Goal: Information Seeking & Learning: Find specific page/section

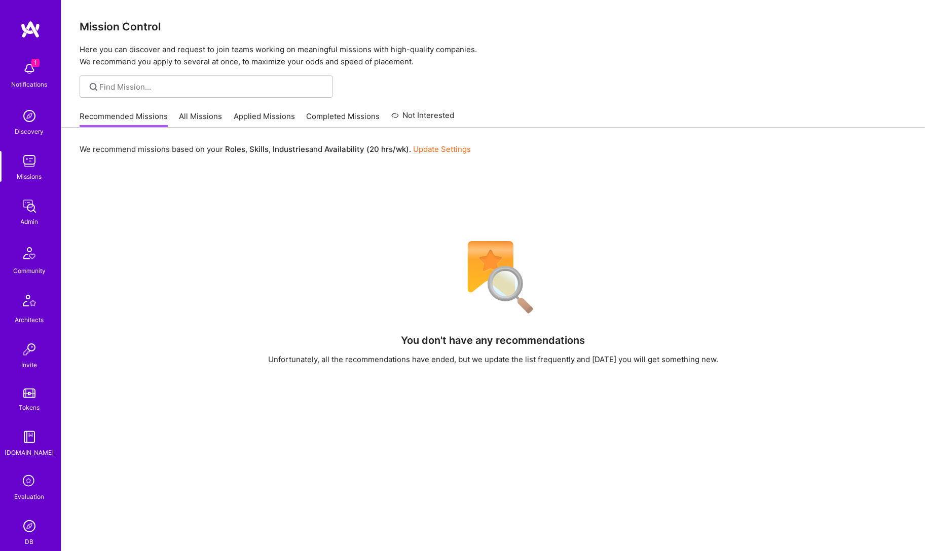
click at [31, 525] on img at bounding box center [29, 526] width 20 height 20
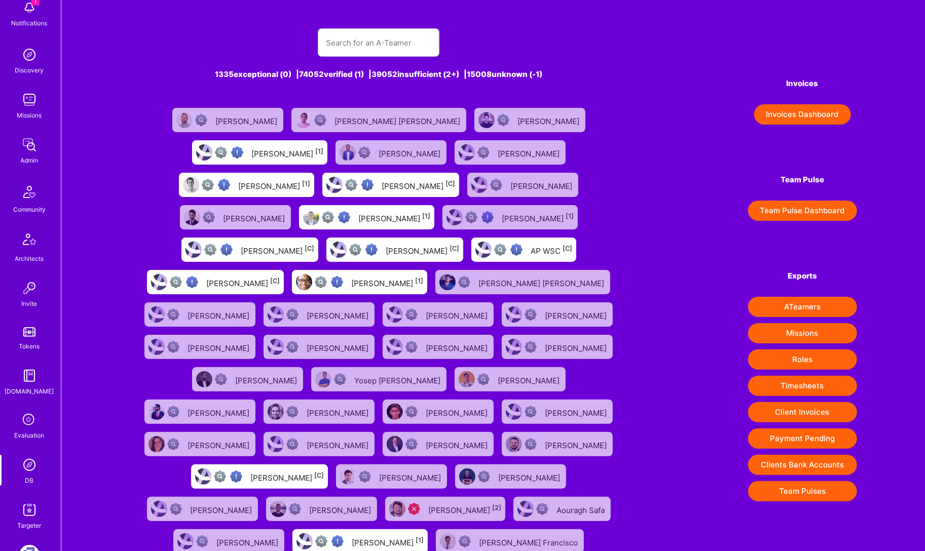
scroll to position [172, 0]
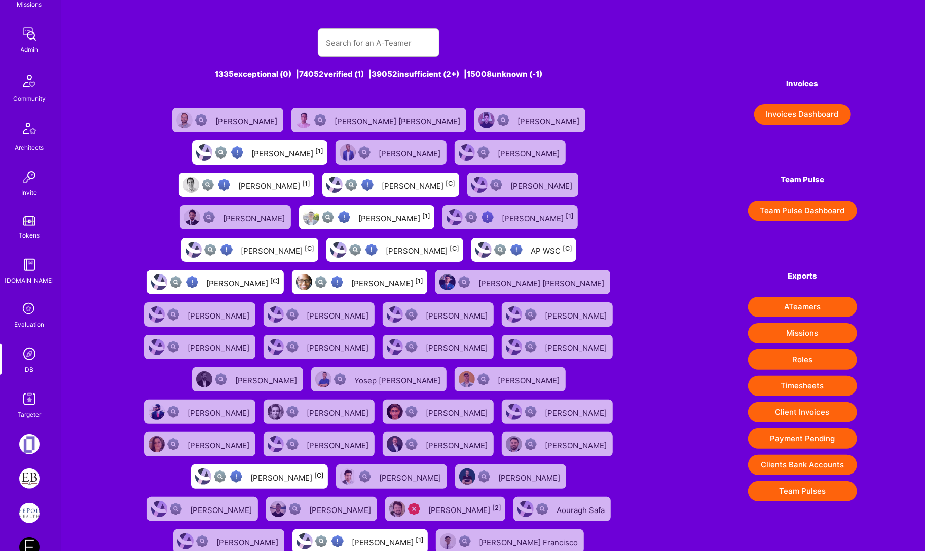
click at [27, 415] on div "Targeter" at bounding box center [30, 414] width 24 height 11
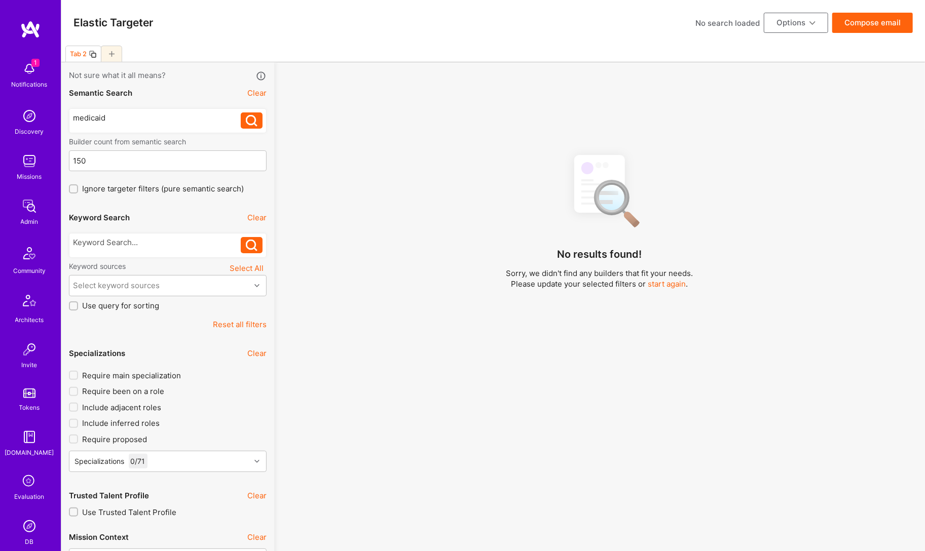
click at [131, 117] on div "medicaid" at bounding box center [157, 117] width 168 height 11
click at [131, 118] on div "medicaid" at bounding box center [157, 117] width 168 height 11
click at [118, 57] on div at bounding box center [111, 54] width 21 height 16
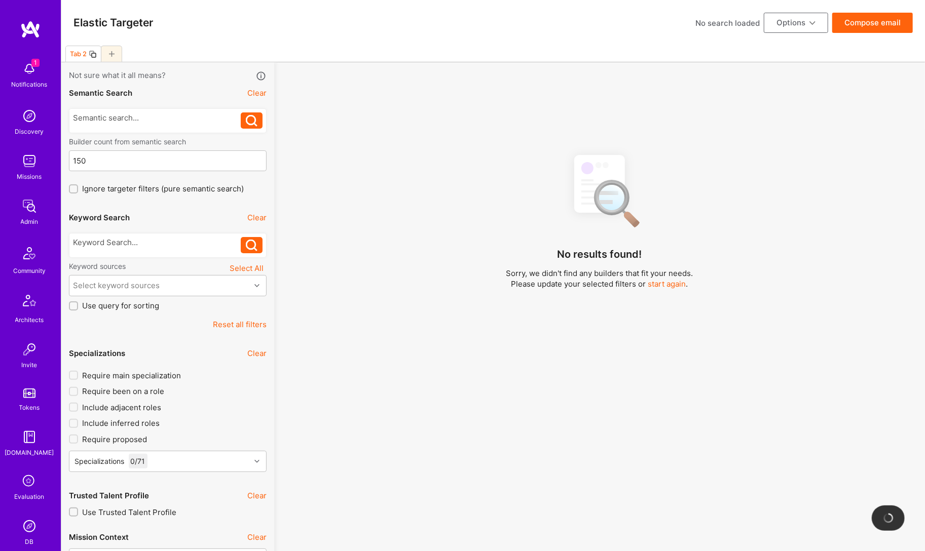
click at [116, 54] on div at bounding box center [111, 54] width 21 height 16
click at [128, 115] on div at bounding box center [157, 117] width 168 height 11
click at [110, 51] on icon at bounding box center [112, 54] width 6 height 6
click at [127, 120] on div at bounding box center [157, 117] width 168 height 11
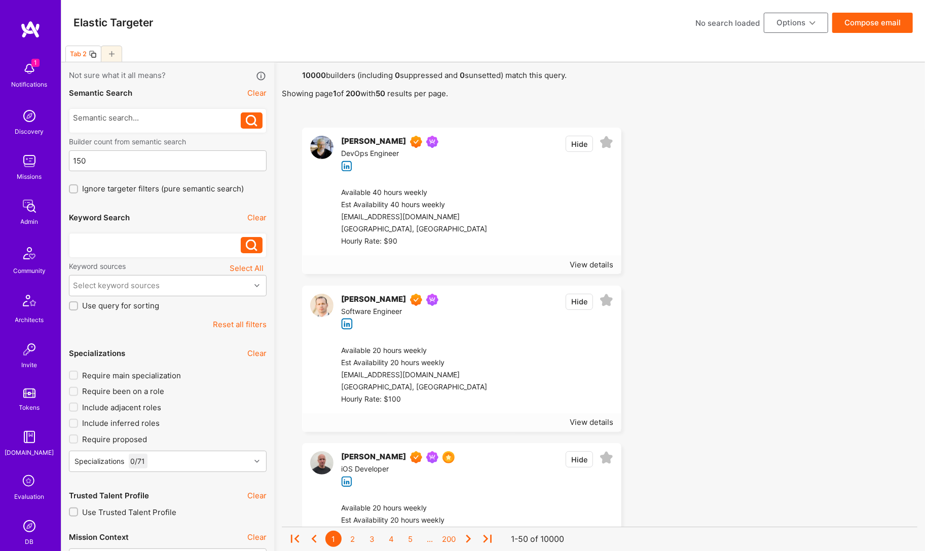
click at [124, 246] on div at bounding box center [157, 242] width 168 height 11
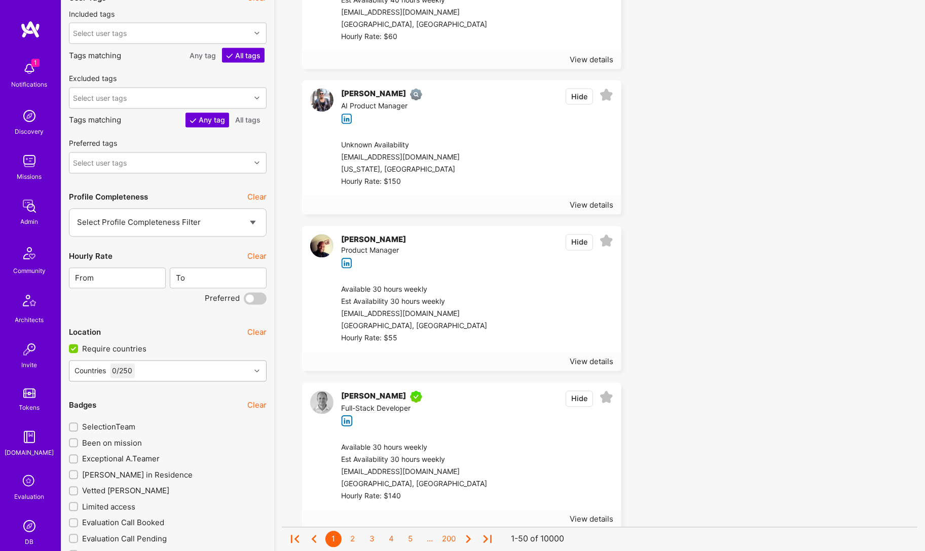
scroll to position [1381, 0]
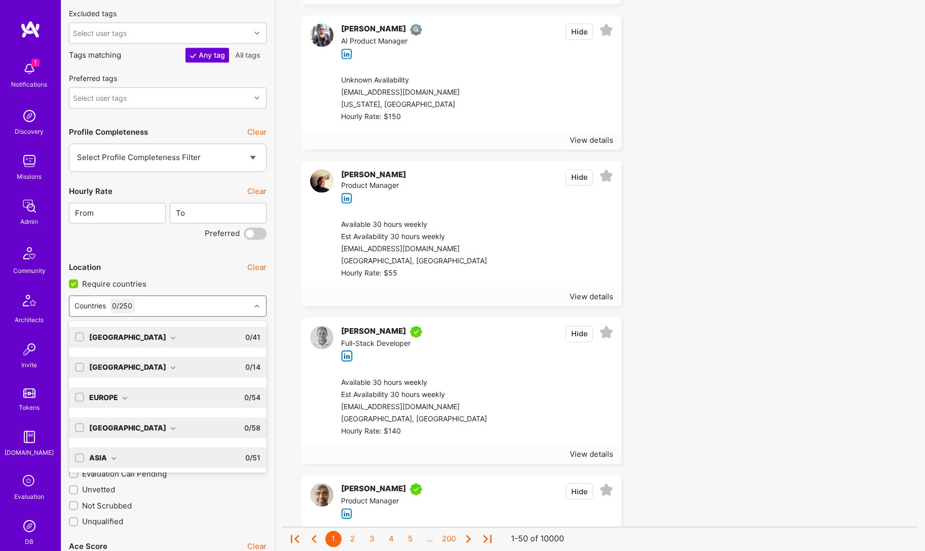
click at [157, 314] on div "Countries 0 / 250" at bounding box center [159, 306] width 181 height 20
click at [154, 340] on div "[GEOGRAPHIC_DATA]" at bounding box center [132, 337] width 87 height 11
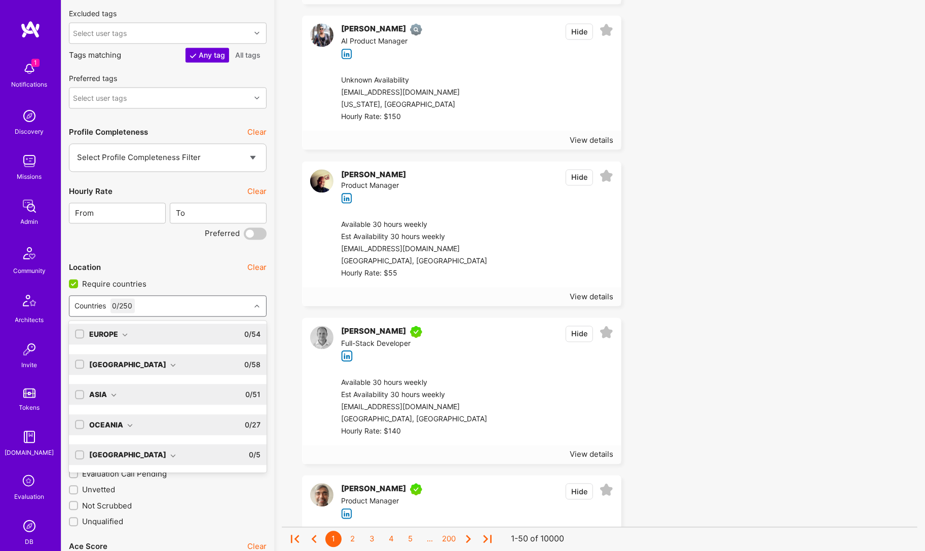
scroll to position [832, 0]
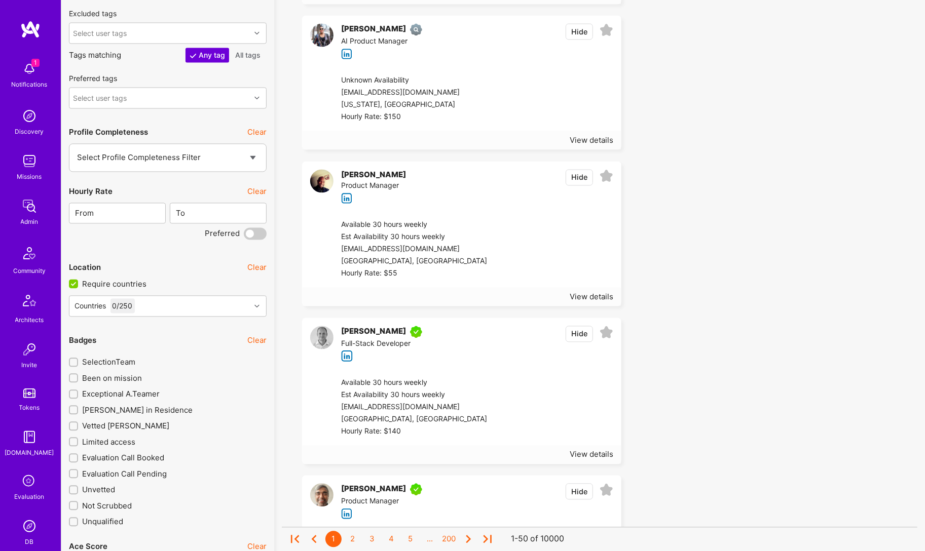
click at [214, 517] on div "Badges Clear SelectionTeam Been on mission Exceptional [PERSON_NAME] [PERSON_NA…" at bounding box center [168, 428] width 198 height 199
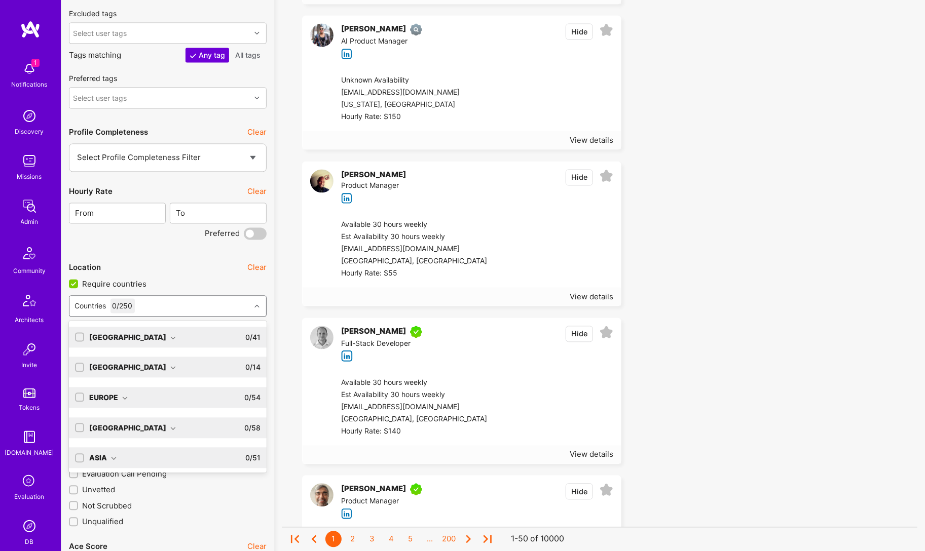
drag, startPoint x: 198, startPoint y: 308, endPoint x: 192, endPoint y: 307, distance: 6.3
click at [192, 307] on div "Countries 0 / 250" at bounding box center [159, 306] width 181 height 20
click at [159, 312] on div "Countries 0 / 250" at bounding box center [159, 306] width 181 height 20
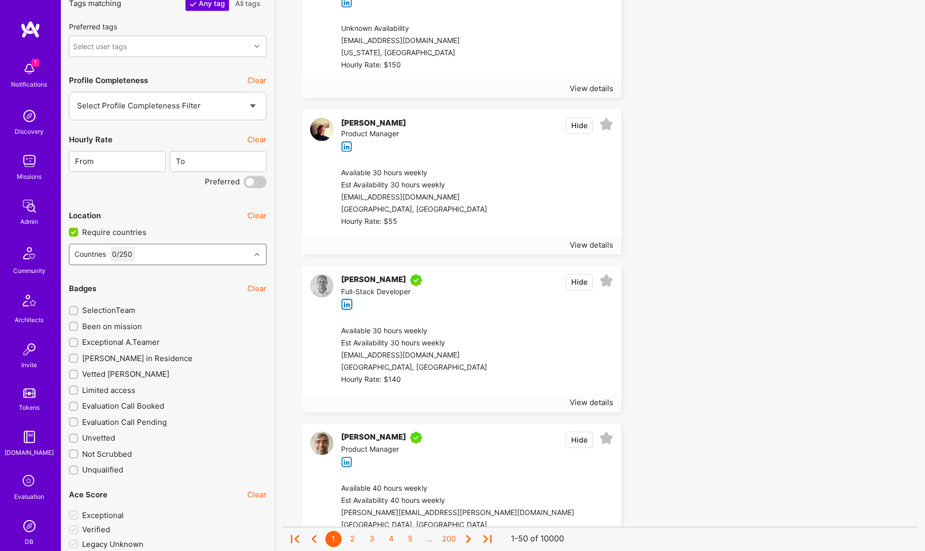
scroll to position [1541, 0]
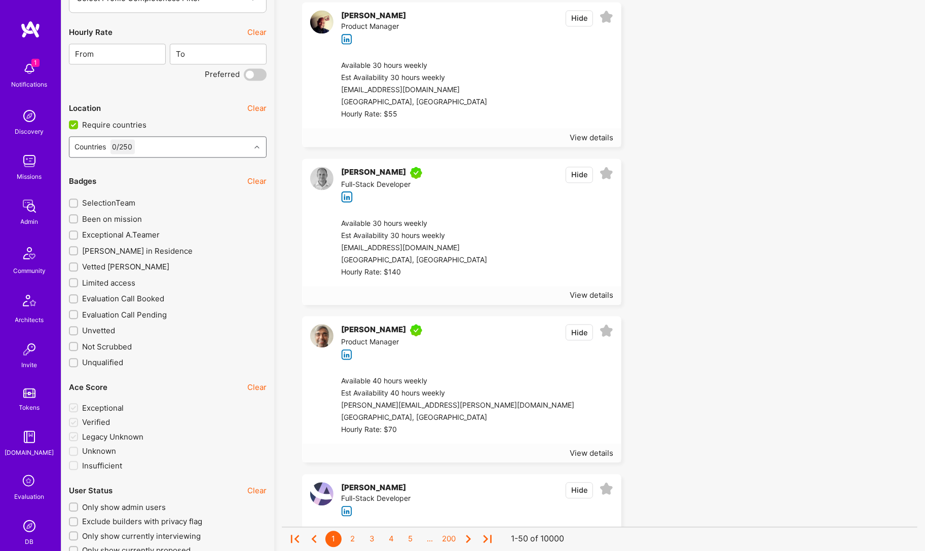
click at [131, 154] on div "0 / 250" at bounding box center [122, 146] width 24 height 15
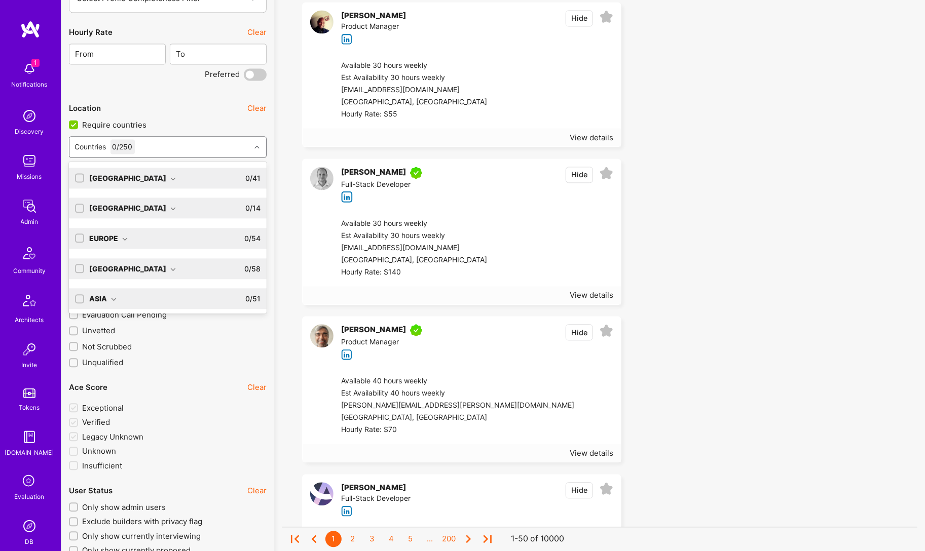
click at [152, 183] on div "[GEOGRAPHIC_DATA]" at bounding box center [132, 178] width 87 height 11
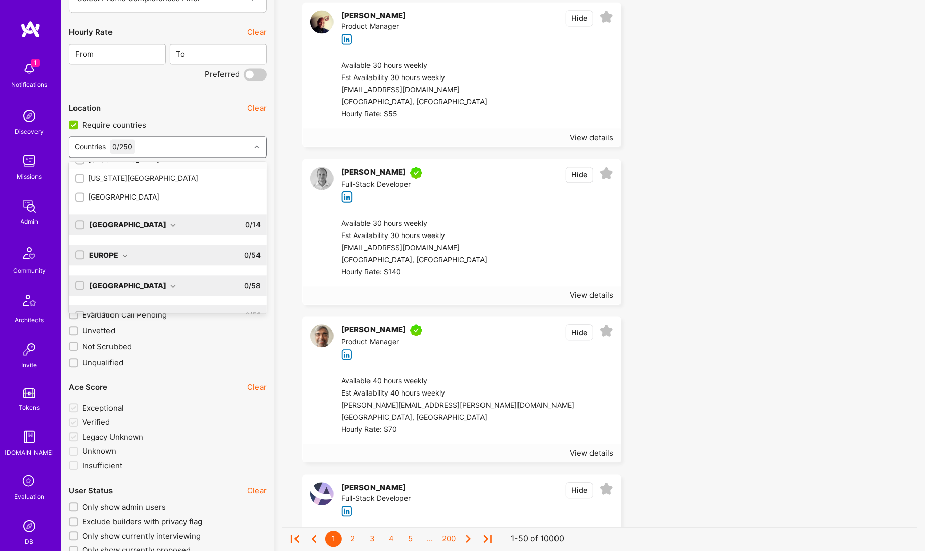
scroll to position [738, 0]
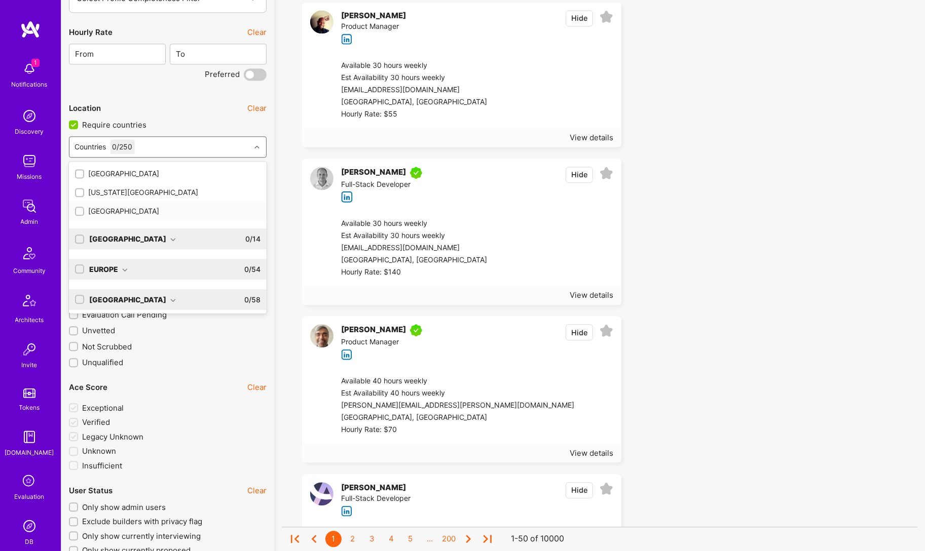
drag, startPoint x: 83, startPoint y: 213, endPoint x: 90, endPoint y: 216, distance: 8.0
click at [83, 213] on input "checkbox" at bounding box center [80, 211] width 7 height 7
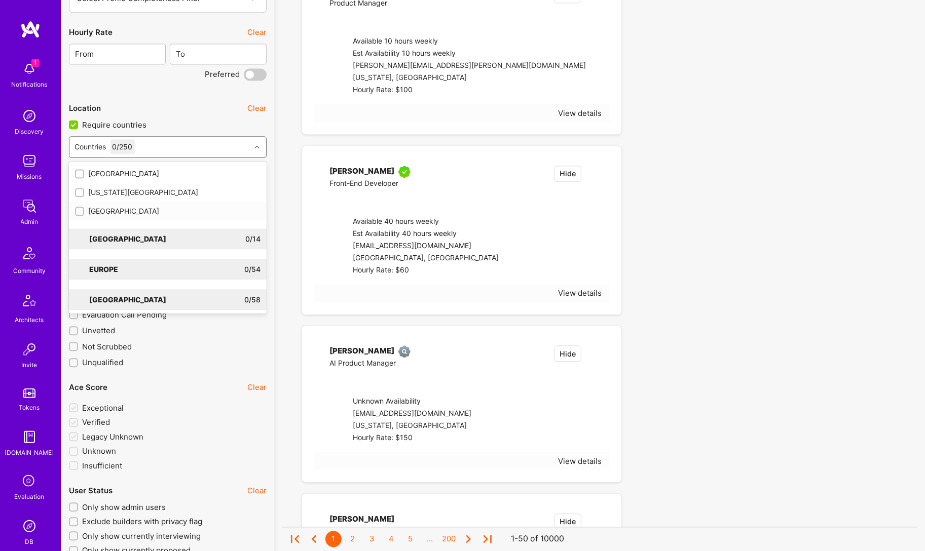
checkbox input "true"
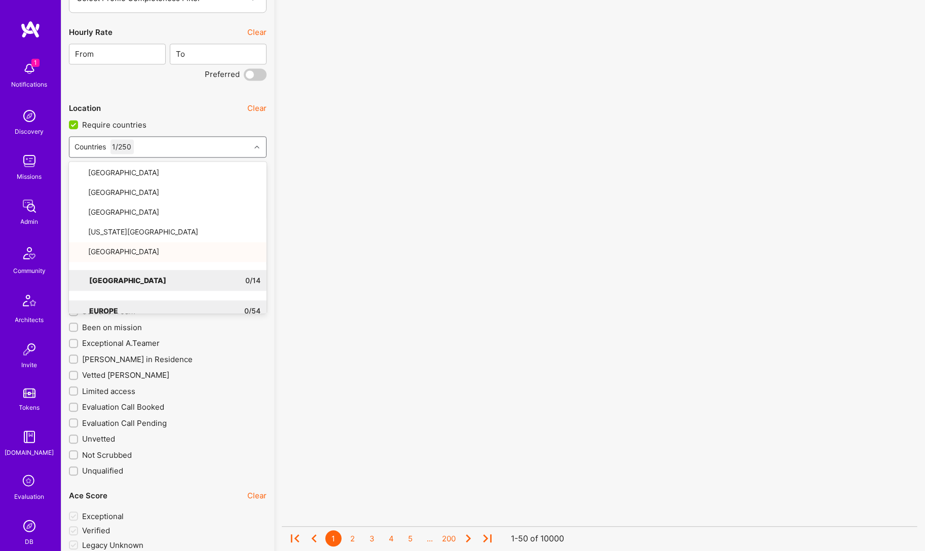
click at [214, 377] on label "Vetted [PERSON_NAME]" at bounding box center [168, 375] width 198 height 11
click at [78, 377] on input "Vetted [PERSON_NAME]" at bounding box center [74, 375] width 7 height 7
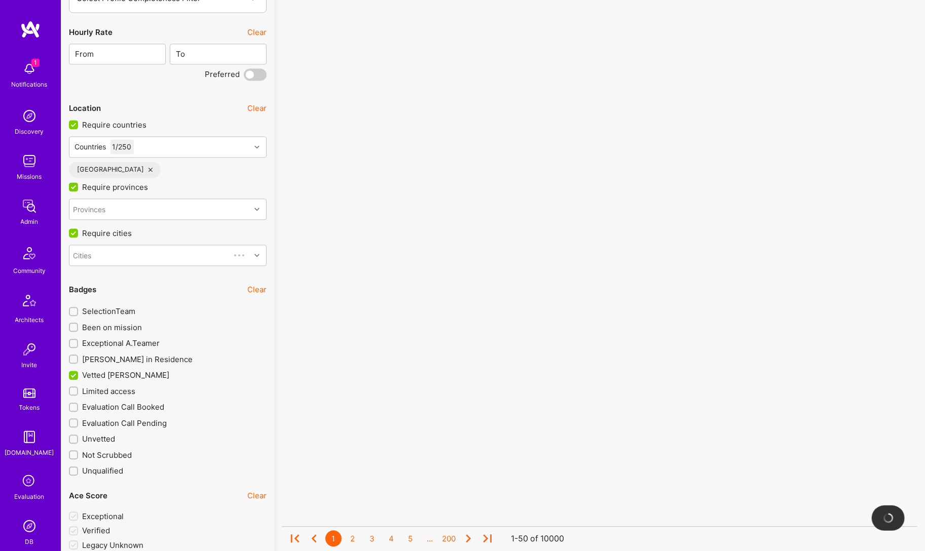
click at [132, 376] on span "Vetted [PERSON_NAME]" at bounding box center [125, 375] width 87 height 11
click at [79, 376] on input "Vetted [PERSON_NAME]" at bounding box center [74, 375] width 9 height 9
checkbox input "false"
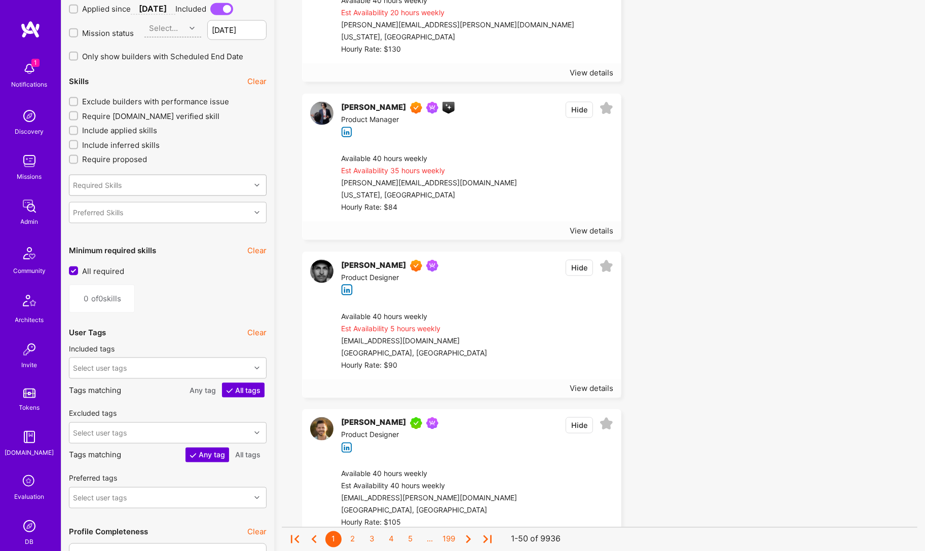
scroll to position [979, 0]
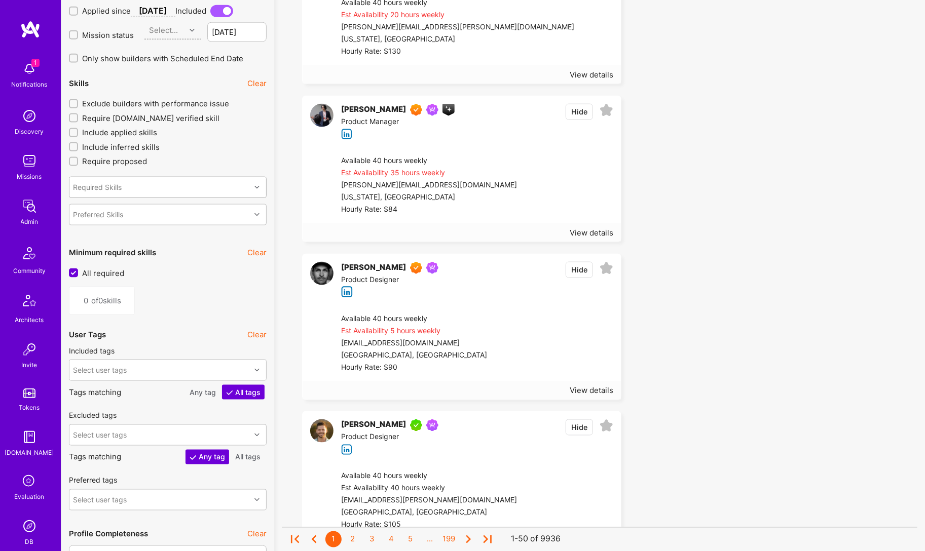
click at [145, 195] on div "Required Skills" at bounding box center [159, 187] width 181 height 20
type input "d"
type input "ux d"
click at [172, 219] on div "UX Design" at bounding box center [167, 213] width 185 height 11
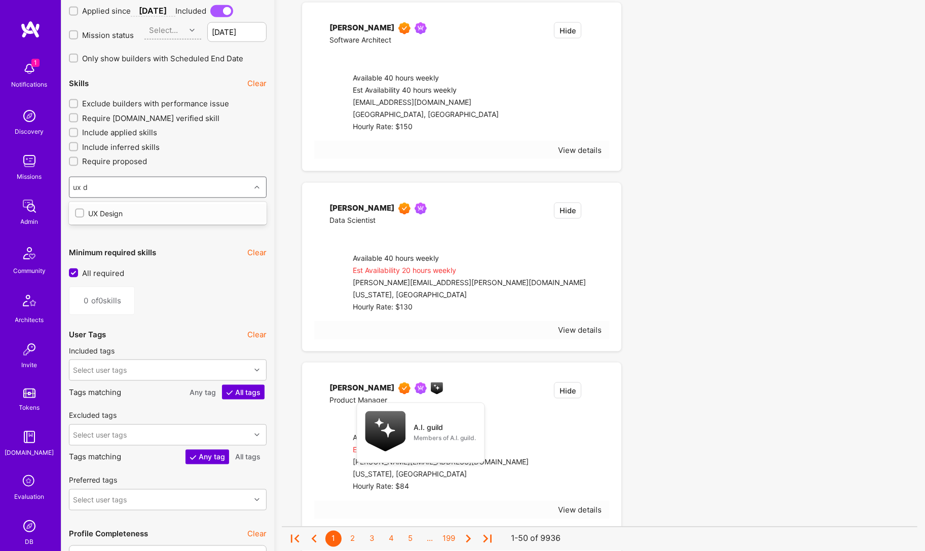
type input "1"
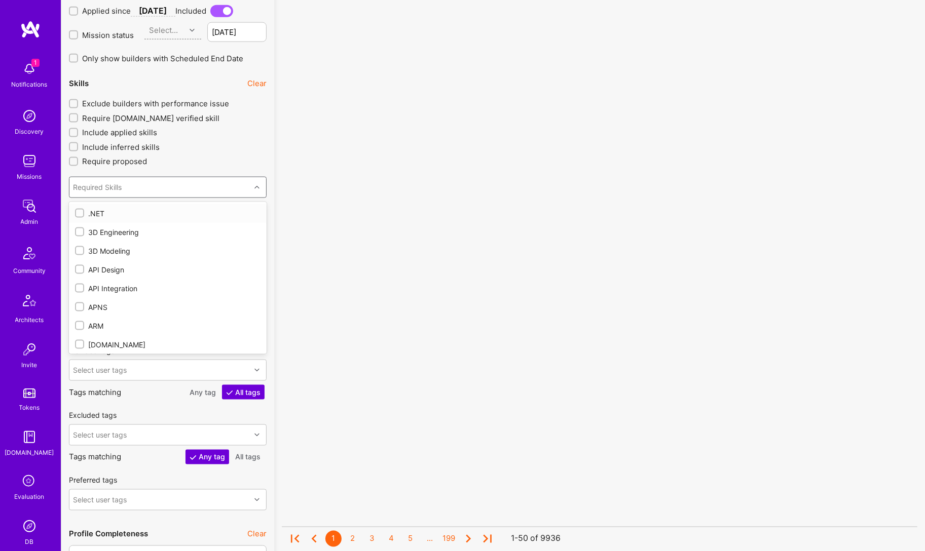
checkbox input "true"
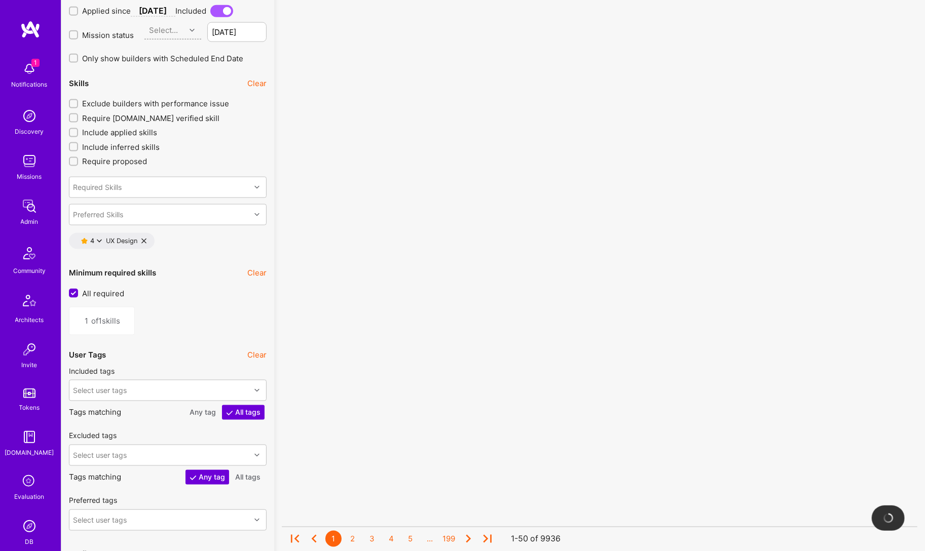
click at [220, 146] on label "Include inferred skills" at bounding box center [168, 147] width 198 height 11
click at [78, 146] on input "Include inferred skills" at bounding box center [74, 147] width 7 height 7
checkbox input "true"
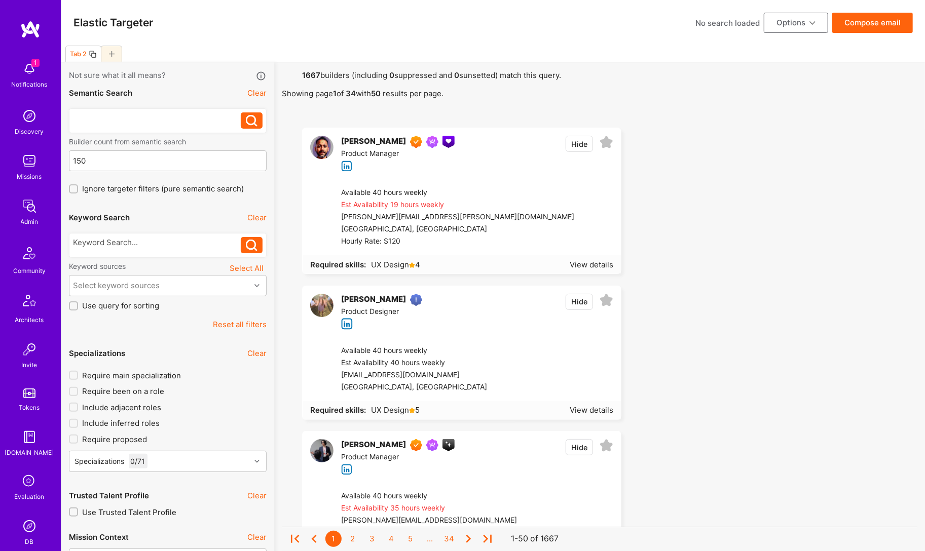
click at [143, 123] on div at bounding box center [157, 120] width 168 height 16
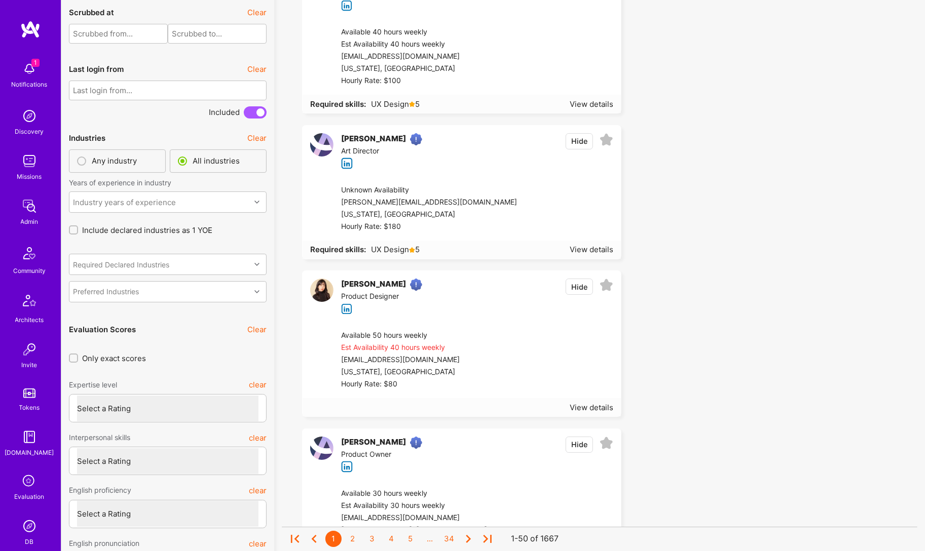
scroll to position [2591, 0]
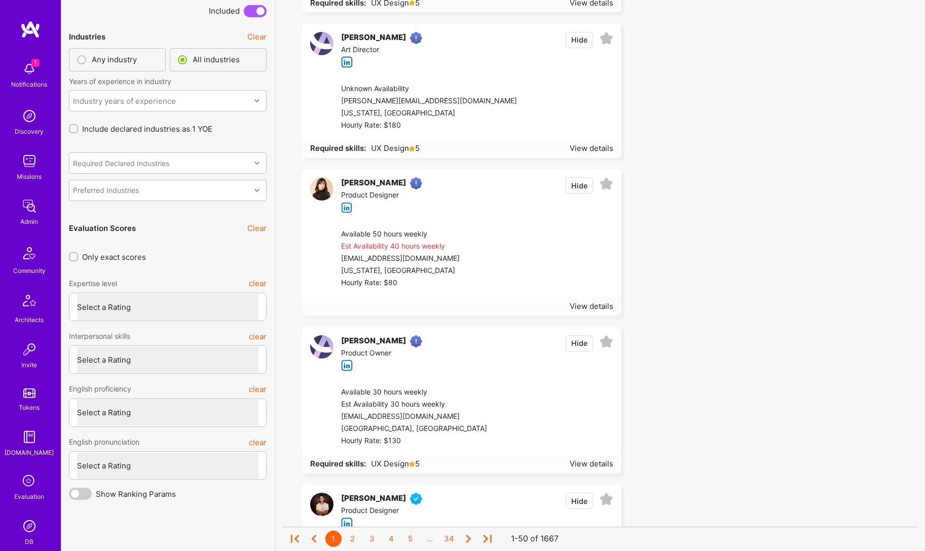
click at [34, 526] on img at bounding box center [29, 526] width 20 height 20
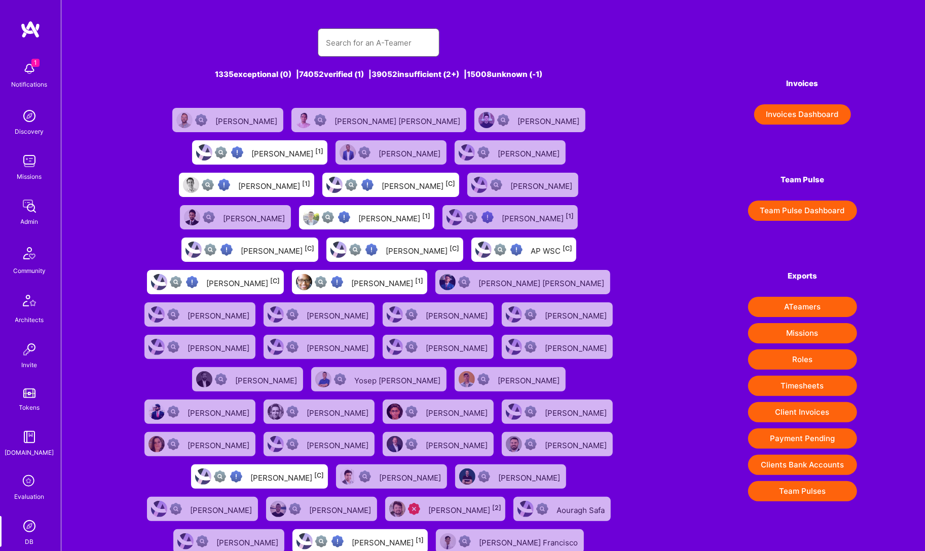
click at [368, 48] on input "text" at bounding box center [378, 43] width 105 height 26
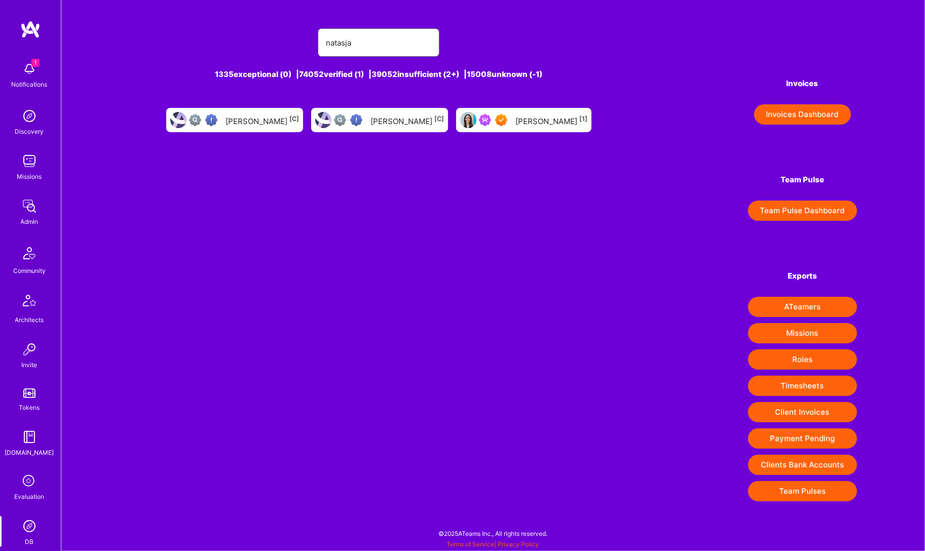
type input "natasja"
click at [523, 118] on div "[PERSON_NAME] [1]" at bounding box center [551, 119] width 72 height 13
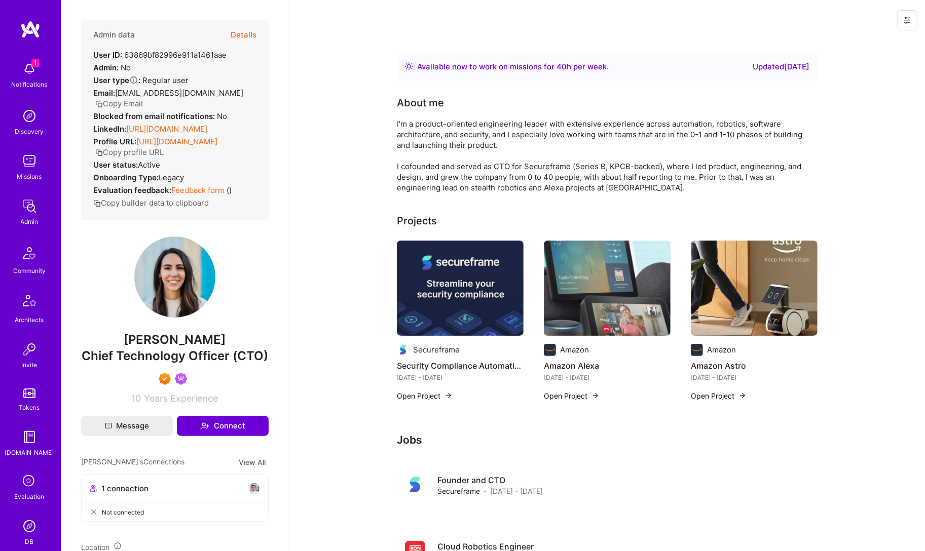
click at [166, 124] on link "[URL][DOMAIN_NAME]" at bounding box center [166, 129] width 81 height 10
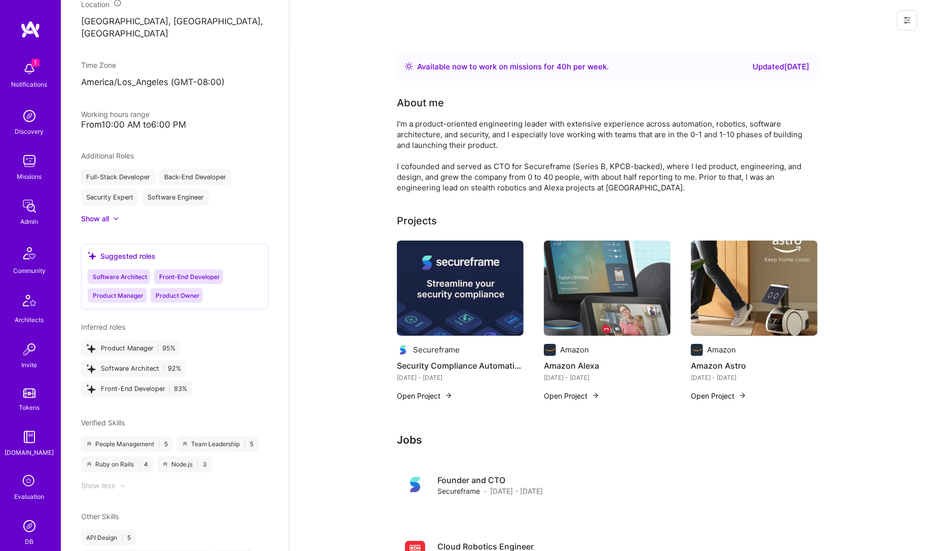
scroll to position [545, 0]
click at [32, 531] on img at bounding box center [29, 526] width 20 height 20
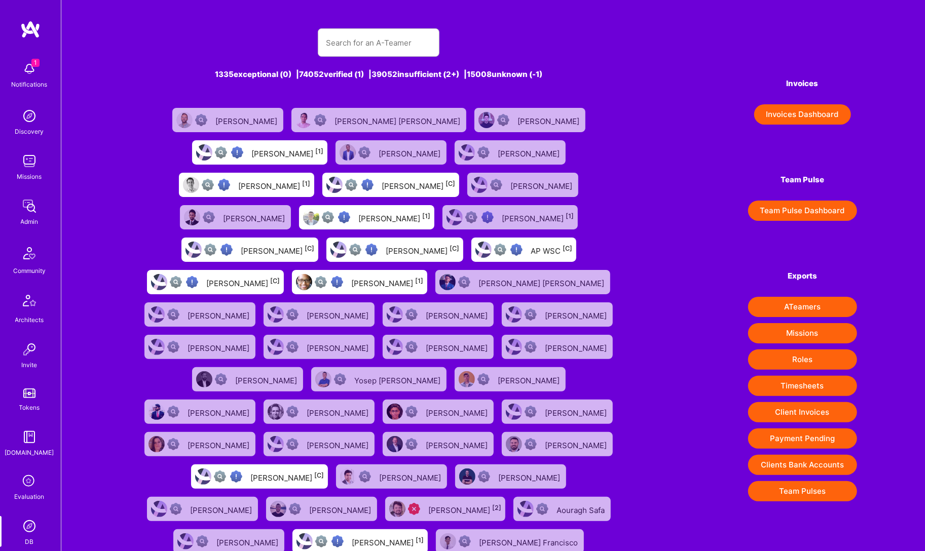
click at [363, 26] on div "1335 exceptional (0) | 74052 verified (1) | 39052 insufficient (2+) | 15008 unk…" at bounding box center [378, 303] width 499 height 574
click at [366, 33] on input "text" at bounding box center [378, 43] width 105 height 26
paste input "[PERSON_NAME]"
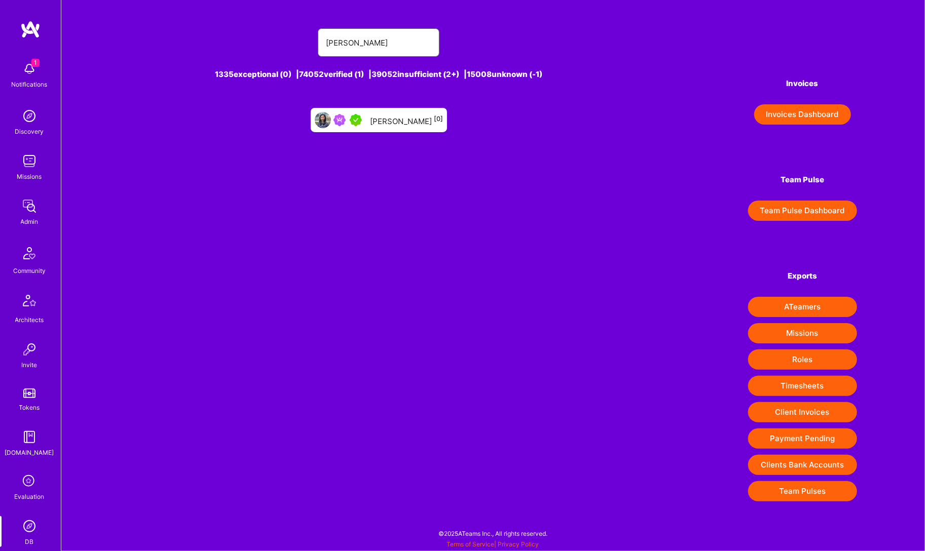
type input "[PERSON_NAME]"
click at [383, 108] on div "[PERSON_NAME] [0]" at bounding box center [379, 120] width 136 height 24
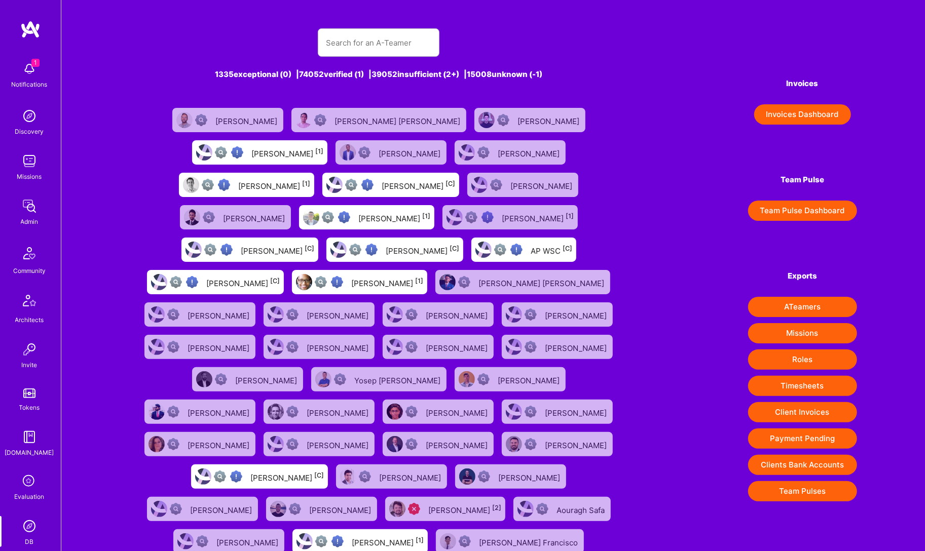
click at [345, 58] on div "1335 exceptional (0) | 74052 verified (1) | 39052 insufficient (2+) | 15008 unk…" at bounding box center [378, 303] width 499 height 574
click at [354, 51] on input "text" at bounding box center [378, 43] width 105 height 26
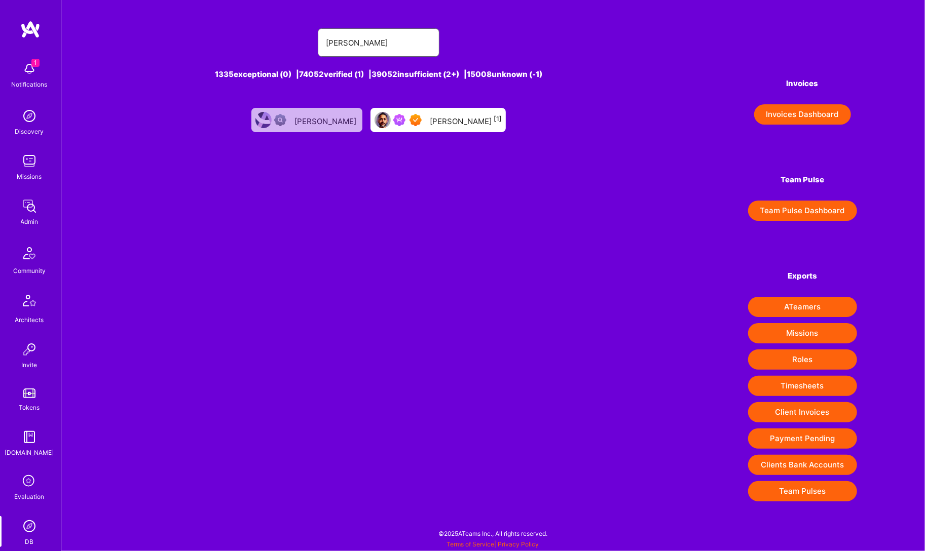
type input "[PERSON_NAME]"
click at [405, 130] on div "[PERSON_NAME] [1]" at bounding box center [437, 120] width 135 height 24
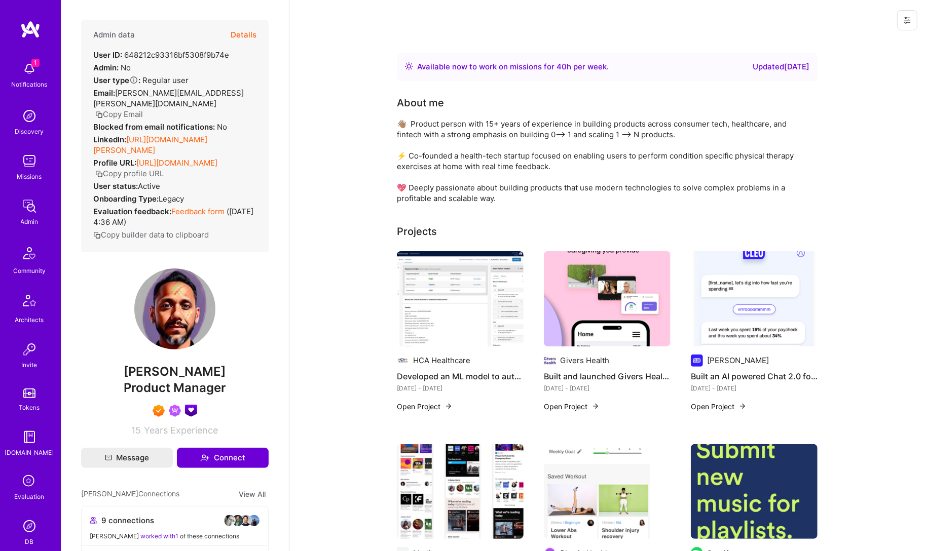
click at [233, 34] on button "Details" at bounding box center [244, 34] width 26 height 29
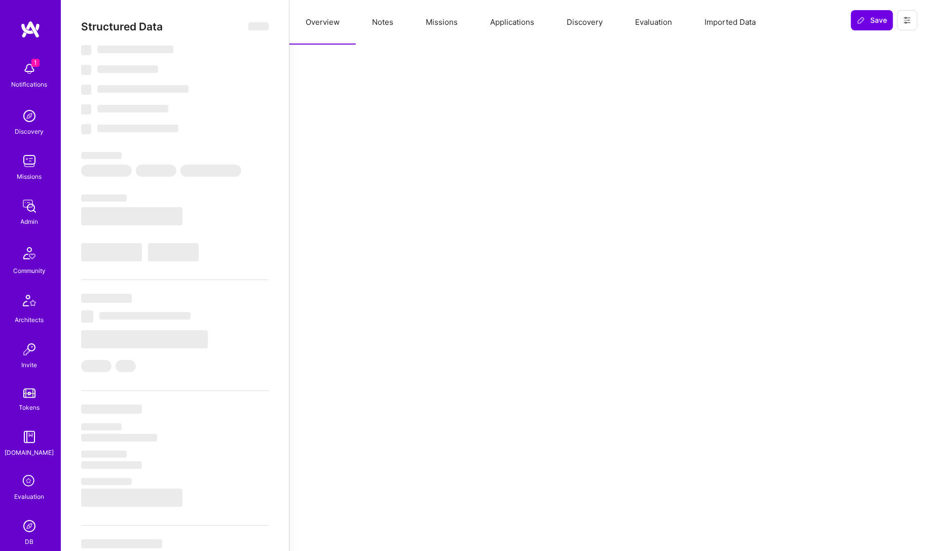
click at [431, 25] on button "Missions" at bounding box center [441, 22] width 64 height 45
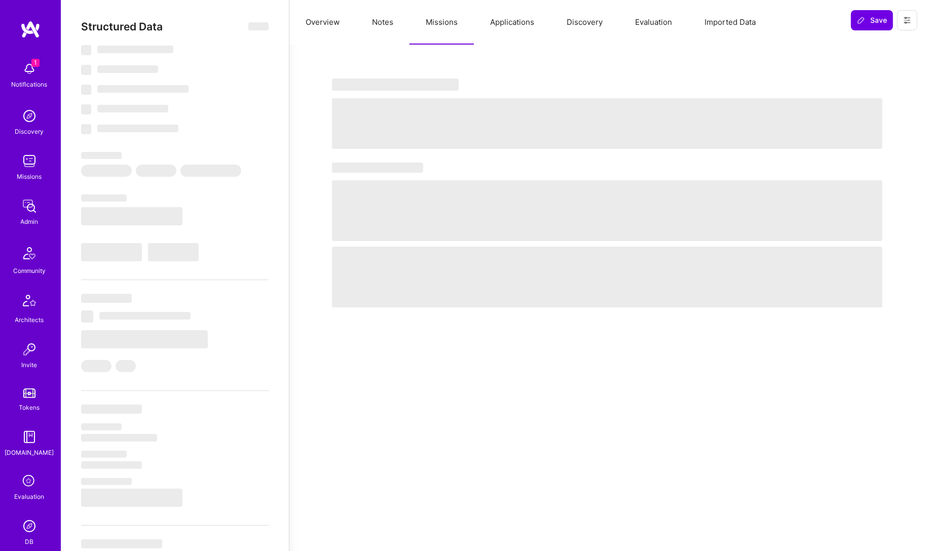
select select "Right Now"
select select "7"
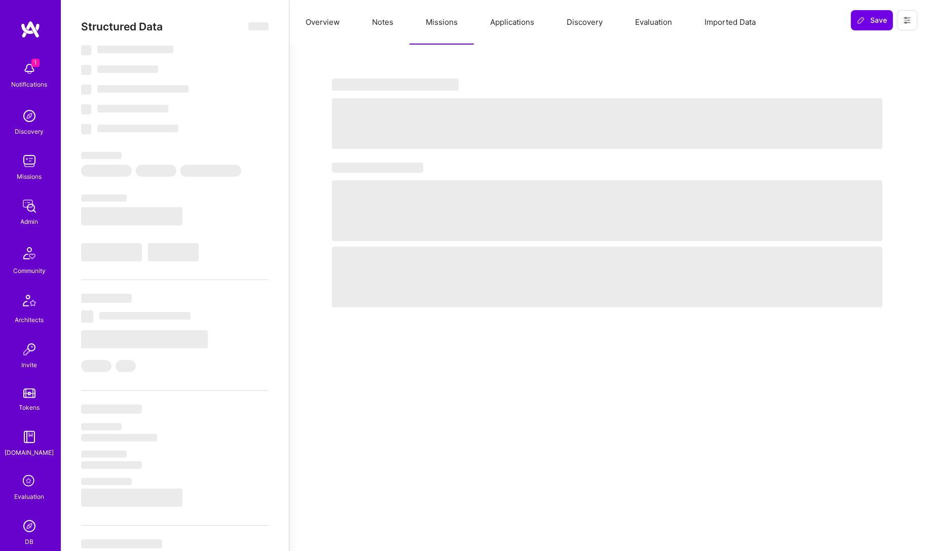
select select "US"
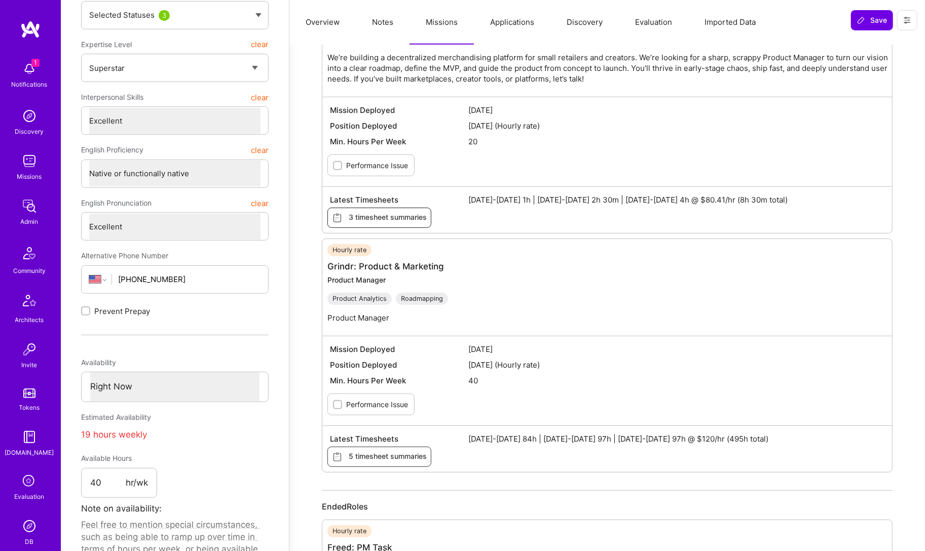
scroll to position [195, 0]
